Goal: Task Accomplishment & Management: Manage account settings

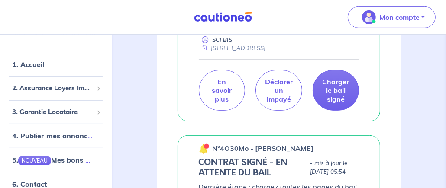
scroll to position [61, 0]
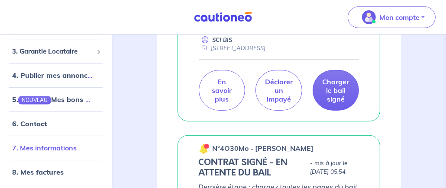
click at [31, 151] on link "7. Mes informations" at bounding box center [44, 148] width 65 height 9
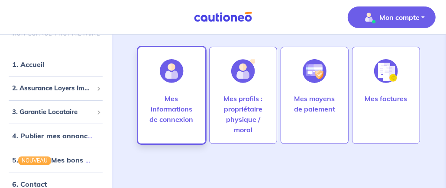
scroll to position [43, 0]
click at [188, 122] on p "Mes informations de connexion" at bounding box center [172, 109] width 50 height 31
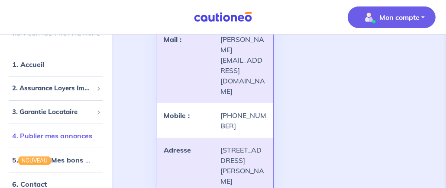
scroll to position [127, 0]
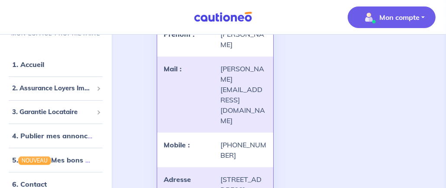
click at [365, 15] on img "button" at bounding box center [369, 17] width 14 height 14
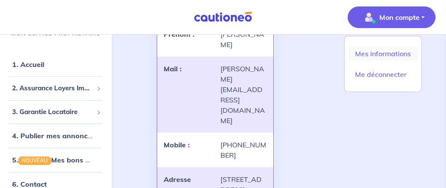
click at [370, 54] on link "Mes informations" at bounding box center [383, 54] width 70 height 14
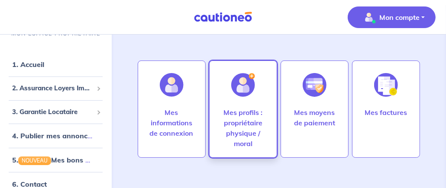
scroll to position [43, 0]
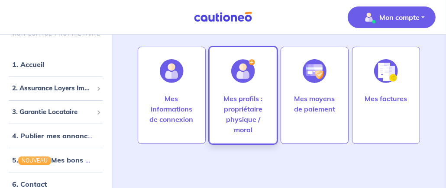
click at [230, 110] on p "Mes profils : propriétaire physique / moral" at bounding box center [243, 115] width 50 height 42
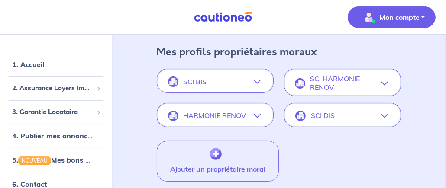
scroll to position [123, 0]
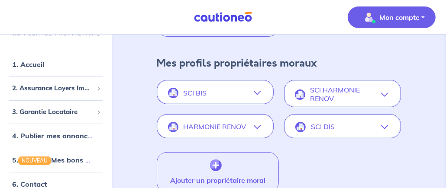
click at [253, 127] on button "HARMONIE RENOV" at bounding box center [215, 127] width 115 height 21
click at [257, 125] on icon "button" at bounding box center [257, 127] width 7 height 7
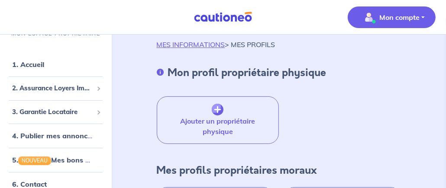
scroll to position [0, 0]
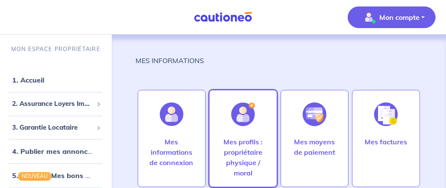
click at [251, 144] on p "Mes profils : propriétaire physique / moral" at bounding box center [243, 158] width 50 height 42
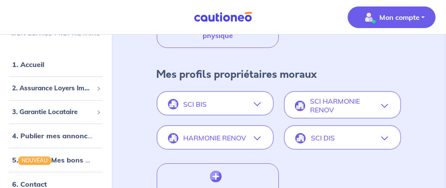
scroll to position [130, 0]
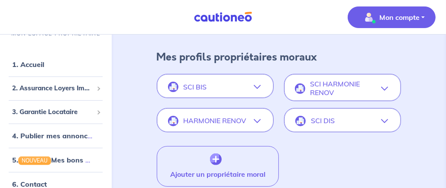
click at [335, 91] on p "SCI HARMONIE RENOV" at bounding box center [345, 88] width 71 height 16
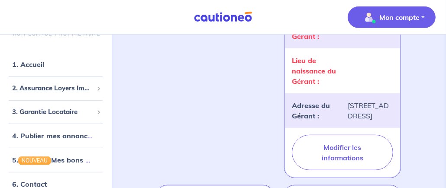
scroll to position [520, 0]
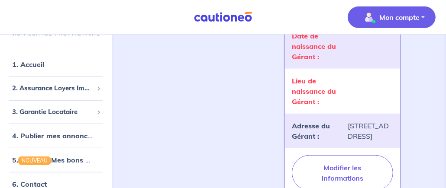
scroll to position [433, 0]
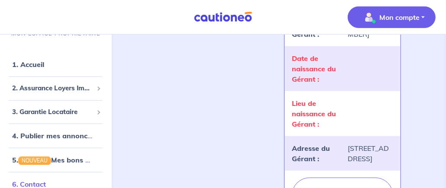
click at [35, 186] on link "6. Contact" at bounding box center [29, 184] width 34 height 9
